Goal: Task Accomplishment & Management: Manage account settings

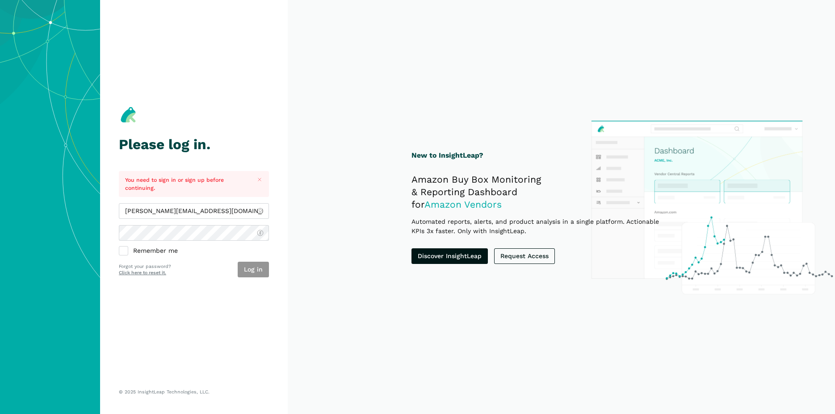
type input "[PERSON_NAME][EMAIL_ADDRESS][DOMAIN_NAME]"
click at [252, 273] on button "Log in" at bounding box center [253, 270] width 31 height 16
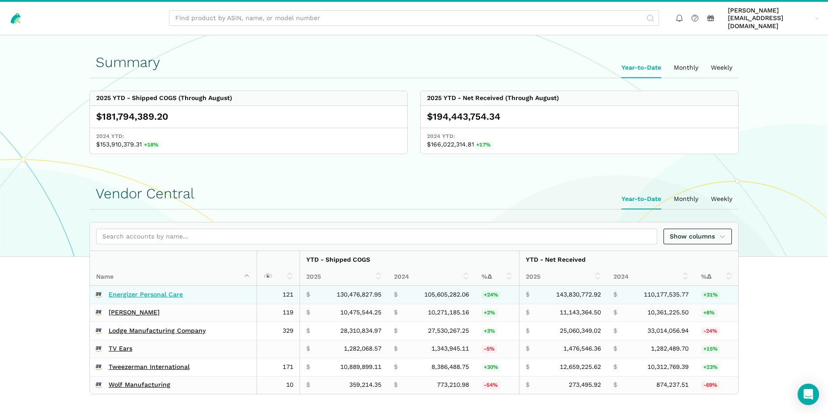
click at [171, 291] on link "Energizer Personal Care" at bounding box center [146, 295] width 74 height 8
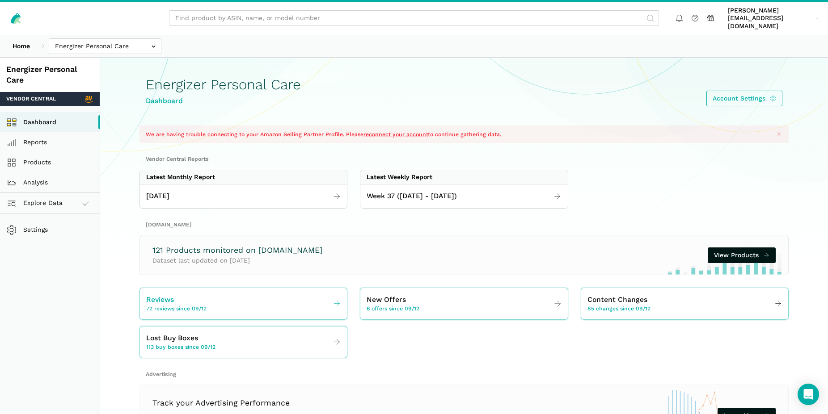
click at [195, 305] on span "72 reviews since 09/12" at bounding box center [176, 309] width 60 height 8
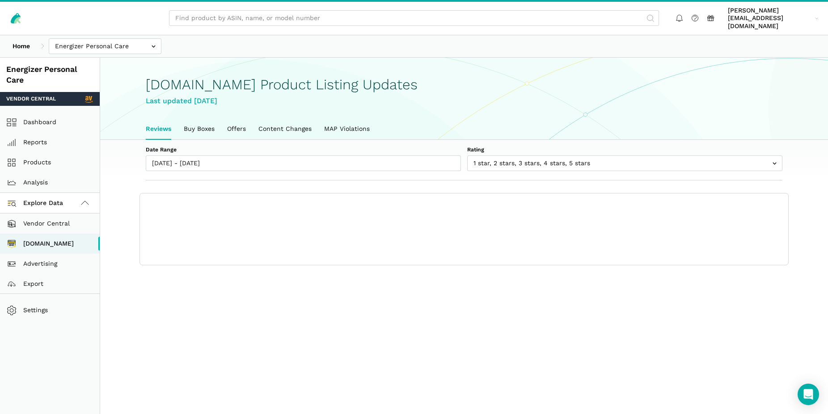
scroll to position [3, 0]
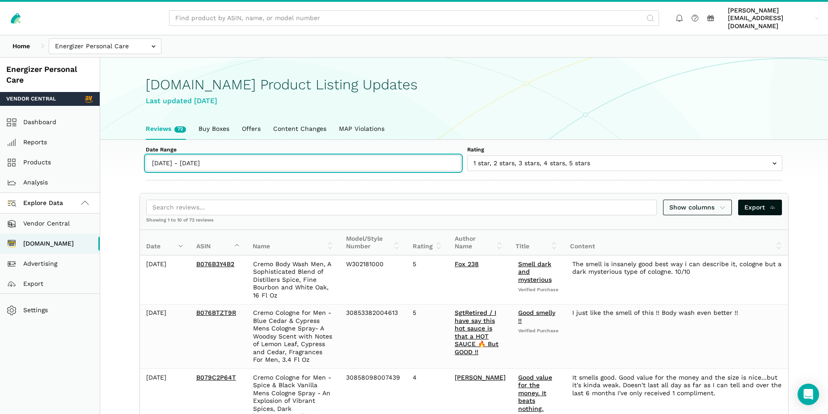
type input "09/12/2025"
type input "09/19/2025"
click at [243, 156] on input "09/12/2025 - 09/19/2025" at bounding box center [303, 164] width 315 height 16
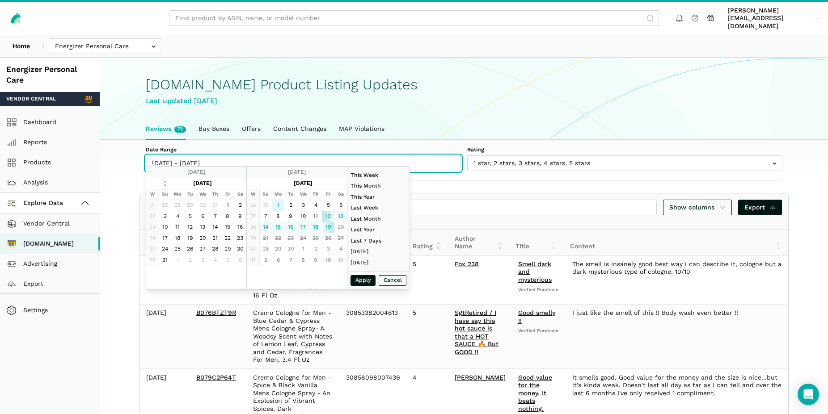
type input "09/01/2025"
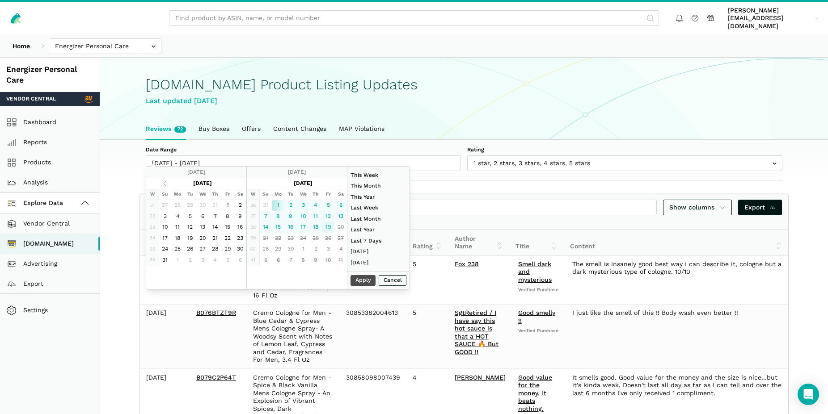
type input "09/19/2025"
type input "09/01/2025"
click at [364, 279] on button "Apply" at bounding box center [362, 280] width 25 height 11
type input "09/01/2025 - 09/19/2025"
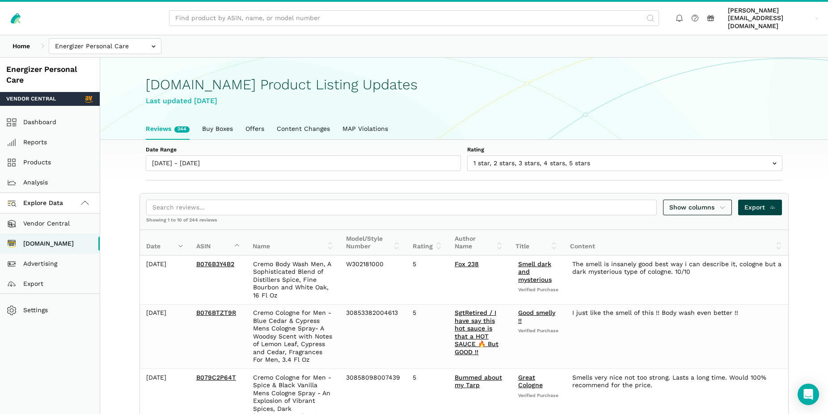
click at [758, 203] on span "Export" at bounding box center [760, 207] width 32 height 9
click at [67, 39] on input "text" at bounding box center [105, 46] width 113 height 16
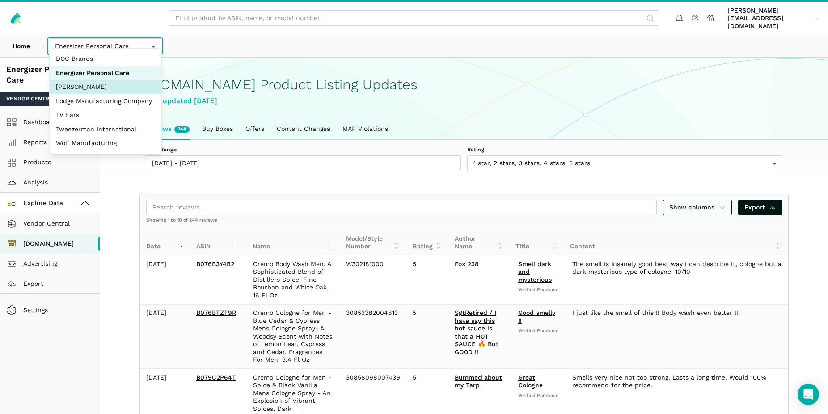
select select "R2bjfwxeu2xf67uphnErMmAw"
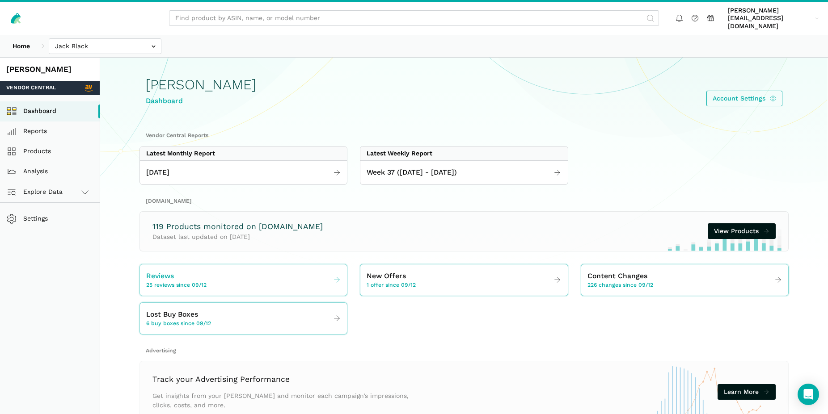
click at [215, 269] on link "Reviews 25 reviews since 09/12" at bounding box center [243, 280] width 207 height 25
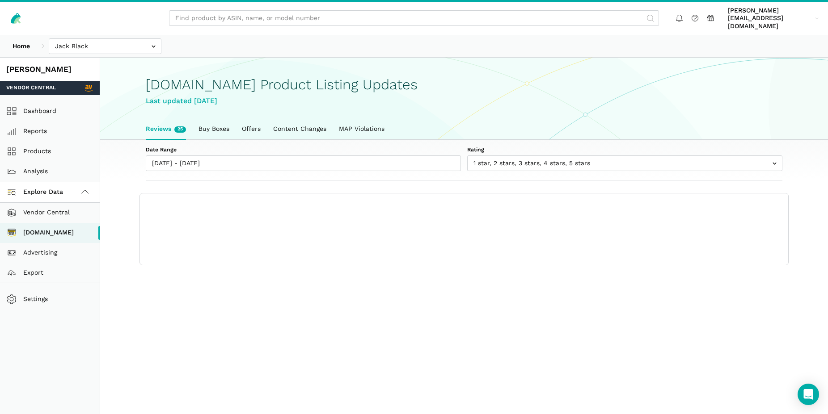
scroll to position [3, 0]
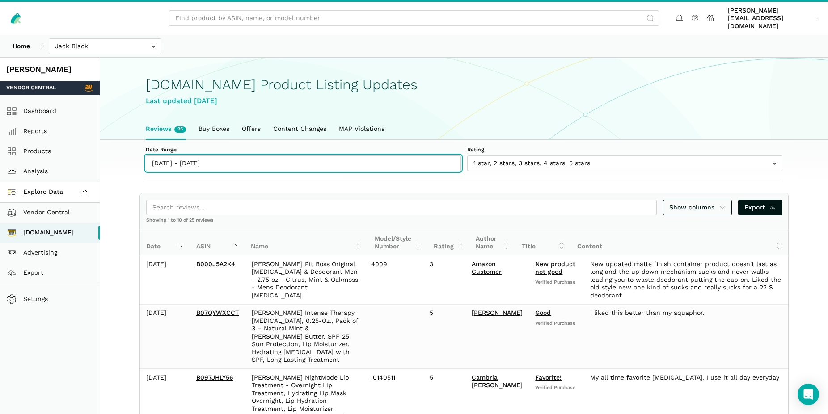
type input "[DATE]"
click at [194, 156] on input "[DATE] - [DATE]" at bounding box center [303, 164] width 315 height 16
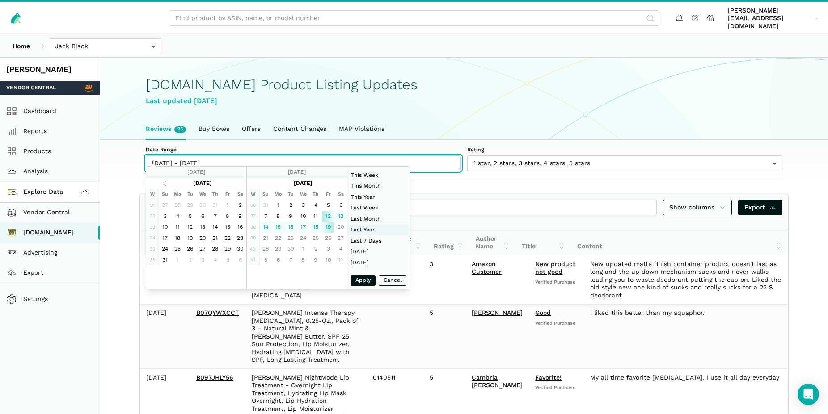
type input "[DATE]"
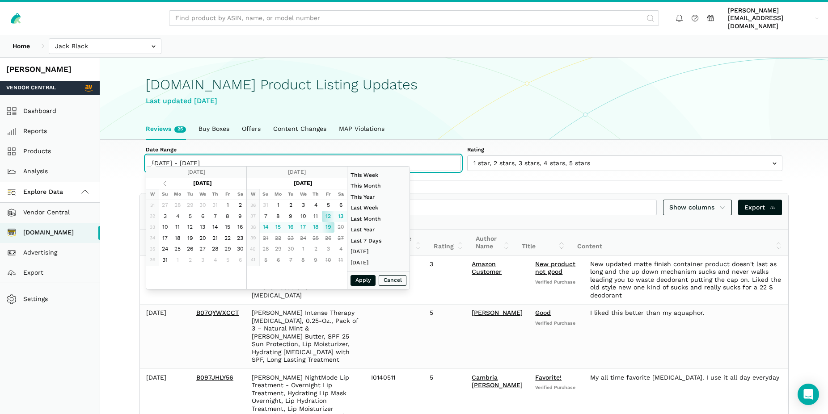
type input "[DATE]"
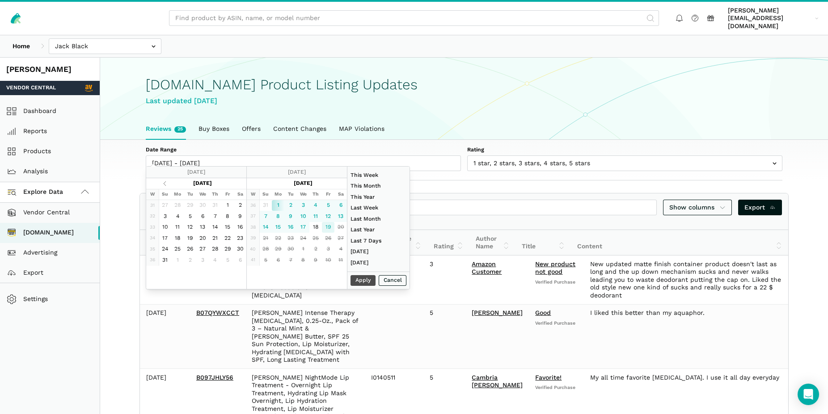
type input "[DATE]"
click at [365, 278] on button "Apply" at bounding box center [362, 280] width 25 height 11
type input "[DATE] - [DATE]"
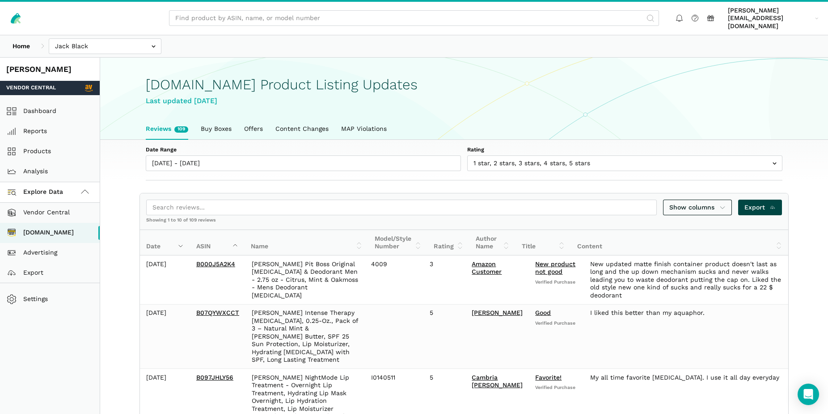
click at [755, 203] on span "Export" at bounding box center [760, 207] width 32 height 9
click at [67, 44] on input "text" at bounding box center [105, 46] width 113 height 16
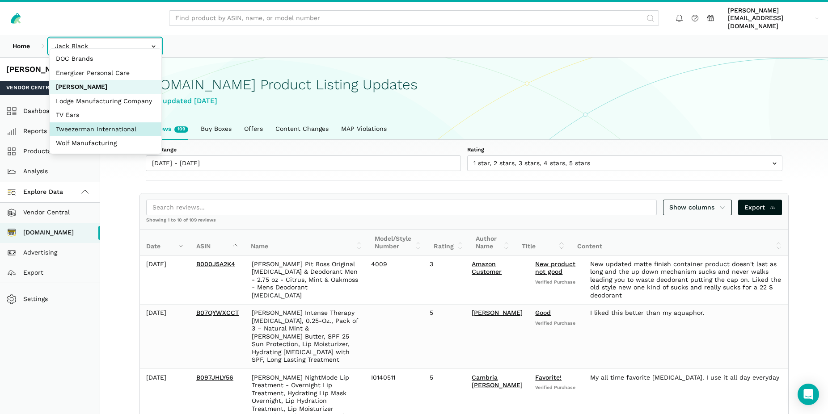
select select "SviVbJKxdJS2VyznKXFCoeqm"
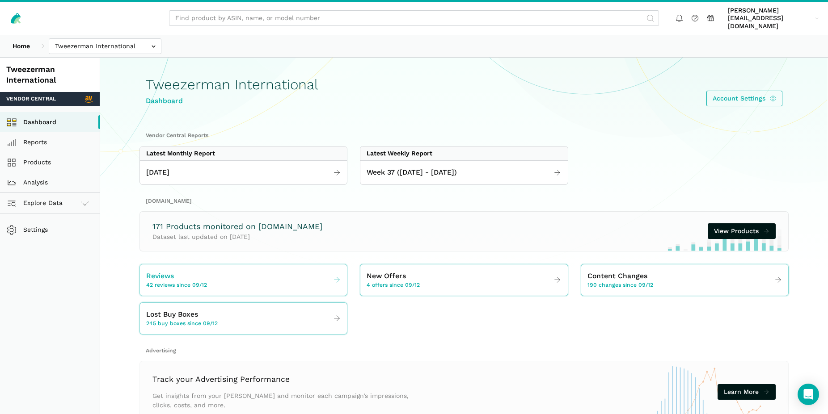
click at [175, 273] on div "Reviews 42 reviews since 09/12" at bounding box center [176, 280] width 61 height 19
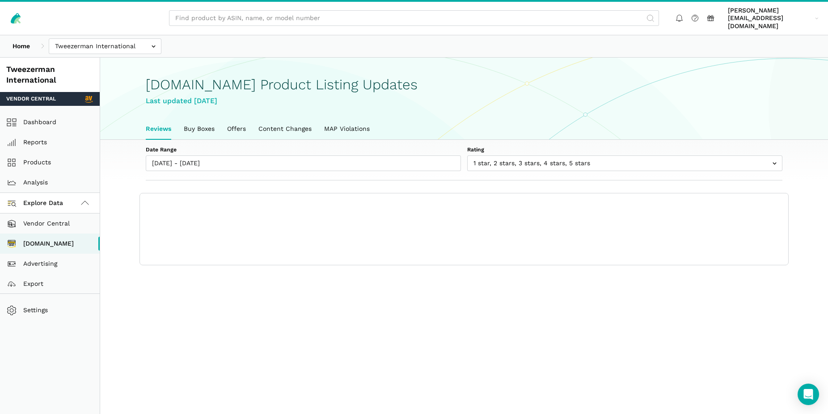
scroll to position [3, 0]
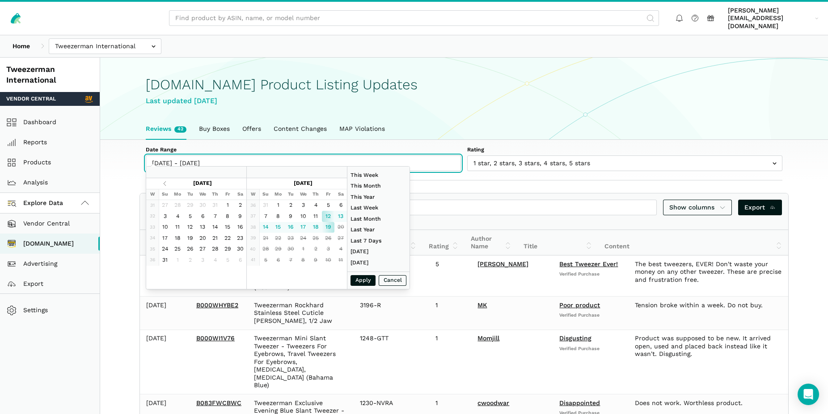
type input "[DATE]"
click at [299, 156] on input "[DATE] - [DATE]" at bounding box center [303, 164] width 315 height 16
type input "[DATE]"
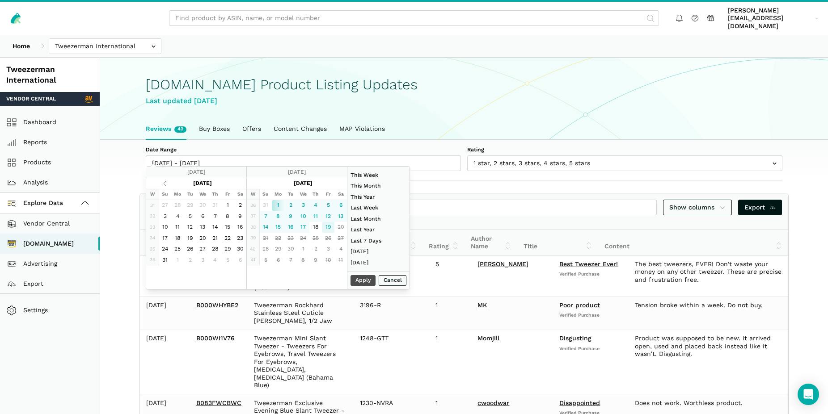
type input "[DATE]"
type input "07/01/2025"
type input "07/31/2025"
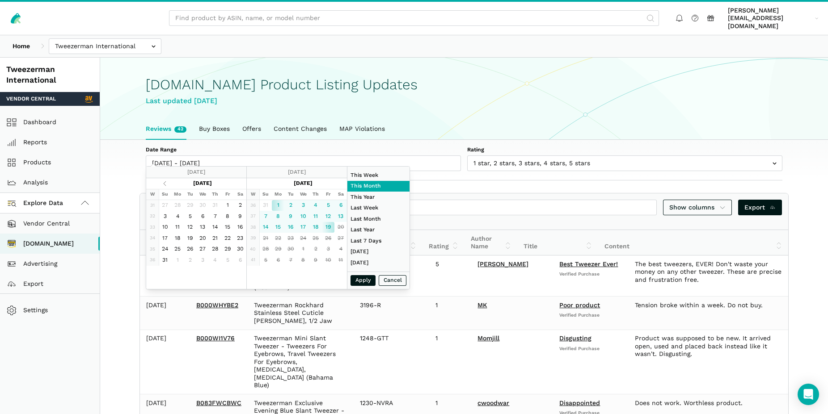
type input "[DATE]"
drag, startPoint x: 366, startPoint y: 275, endPoint x: 363, endPoint y: 279, distance: 4.6
click at [363, 279] on div "Apply Cancel" at bounding box center [378, 281] width 62 height 18
click at [363, 279] on button "Apply" at bounding box center [362, 280] width 25 height 11
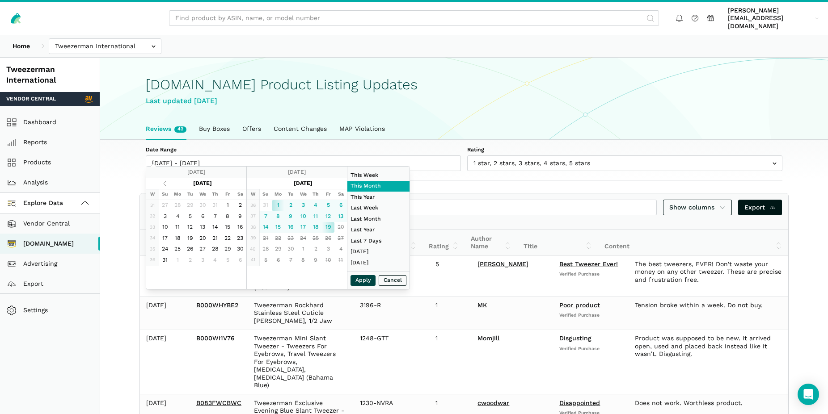
type input "[DATE] - [DATE]"
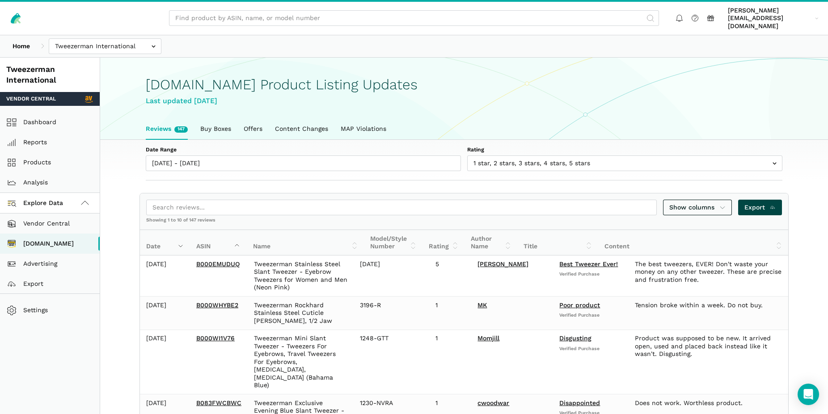
click at [761, 203] on span "Export" at bounding box center [760, 207] width 32 height 9
